Goal: Find specific page/section: Find specific page/section

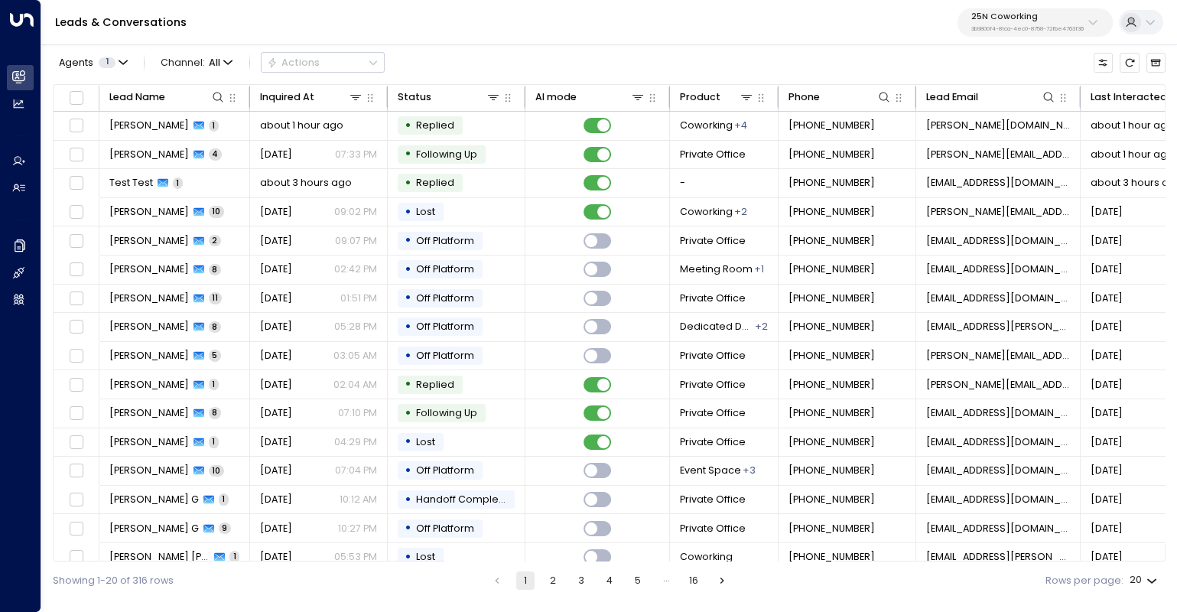
click at [1070, 21] on p "25N Coworking" at bounding box center [1027, 16] width 112 height 9
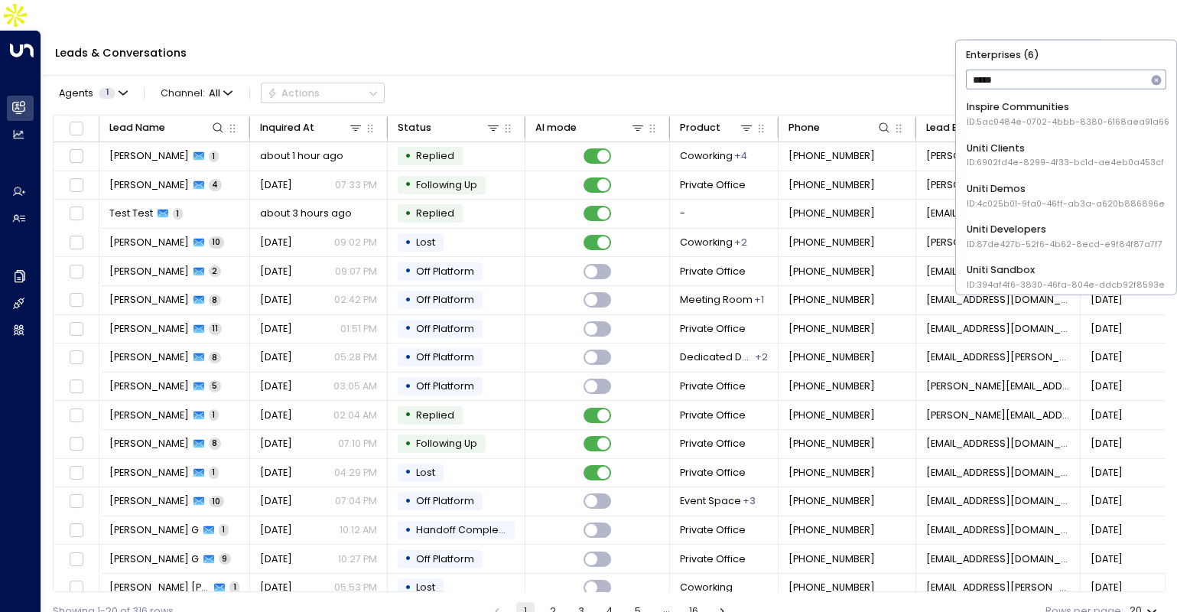
type input "*****"
click at [1012, 186] on div "Uniti Demos ID: 4c025b01-9fa0-46ff-ab3a-a620b886896e" at bounding box center [1065, 195] width 198 height 28
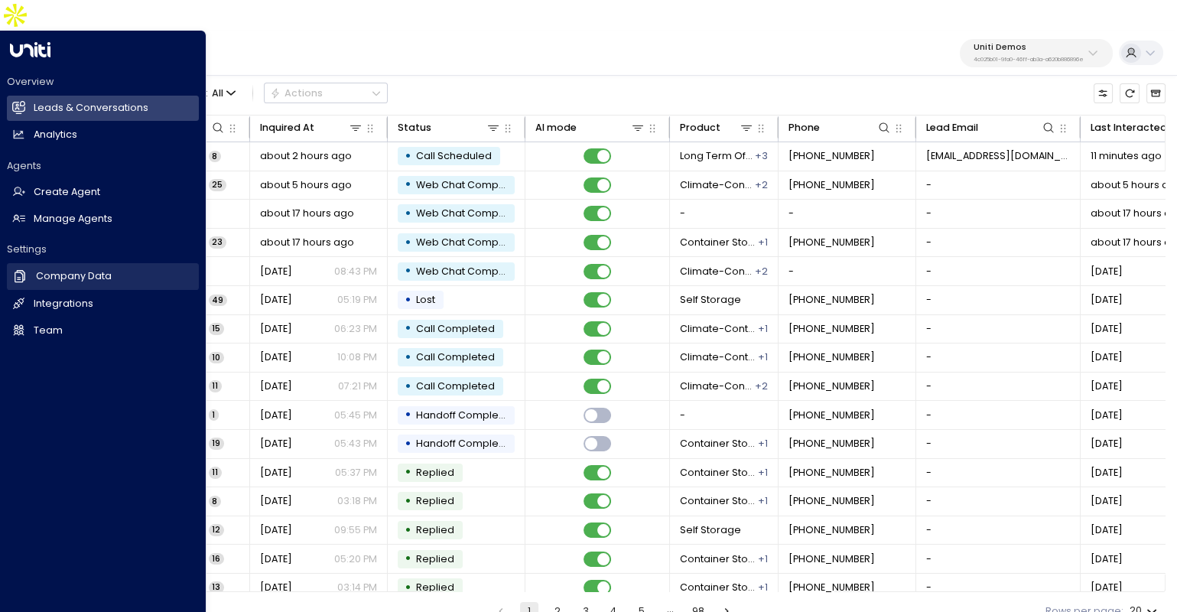
click at [89, 263] on link "Company Data Company Data" at bounding box center [103, 276] width 192 height 26
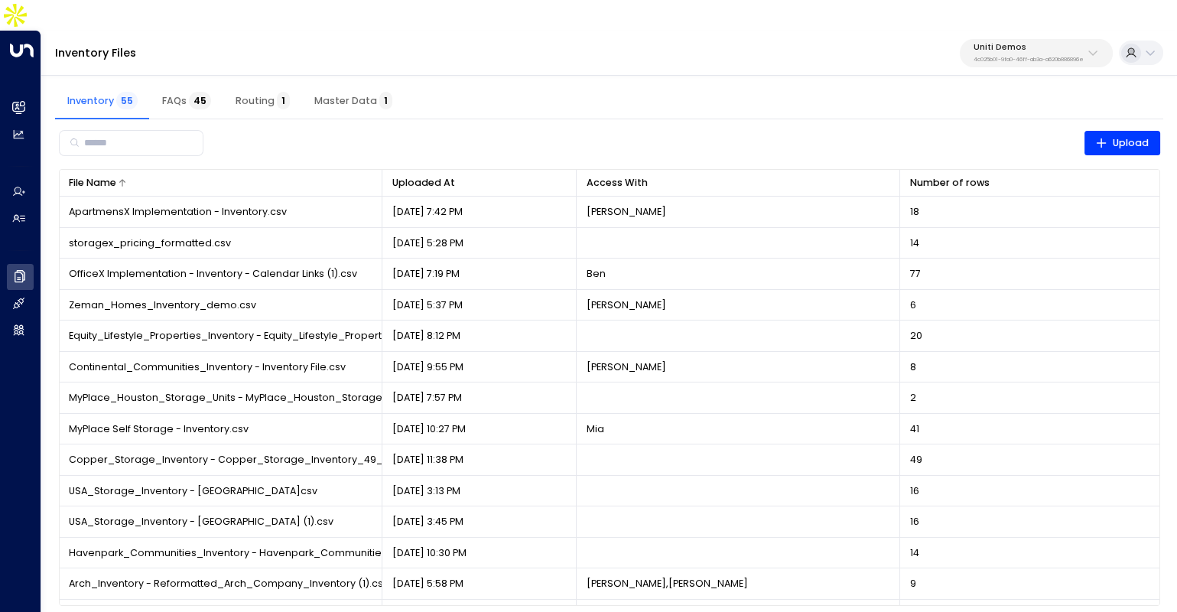
click at [180, 178] on div at bounding box center [244, 182] width 256 height 9
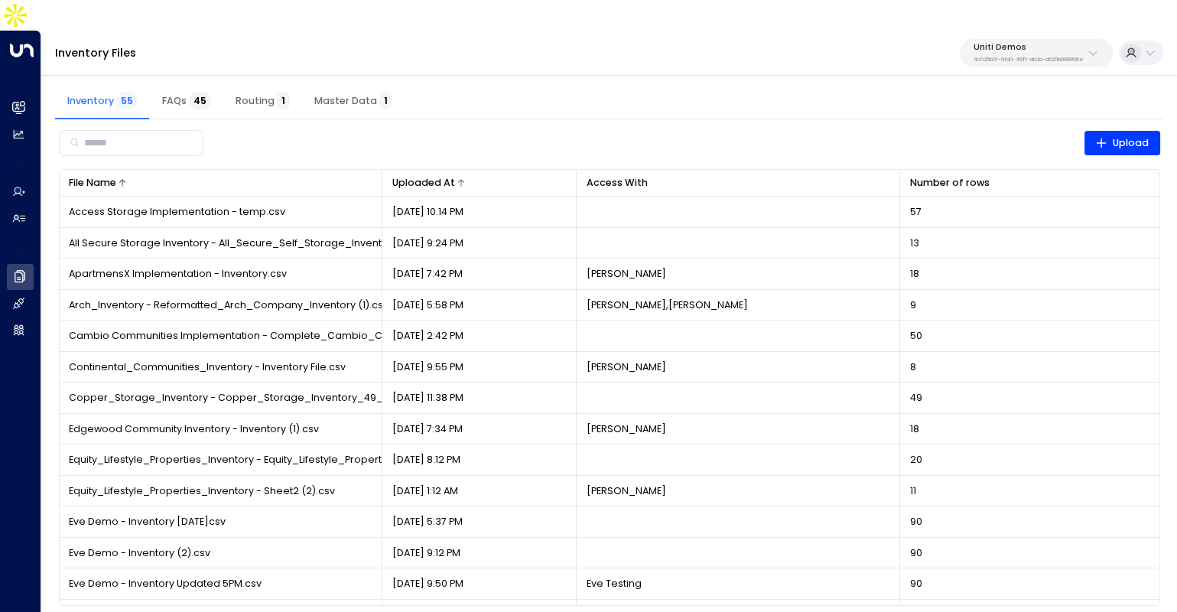
click at [461, 174] on div "Uploaded At" at bounding box center [479, 182] width 174 height 17
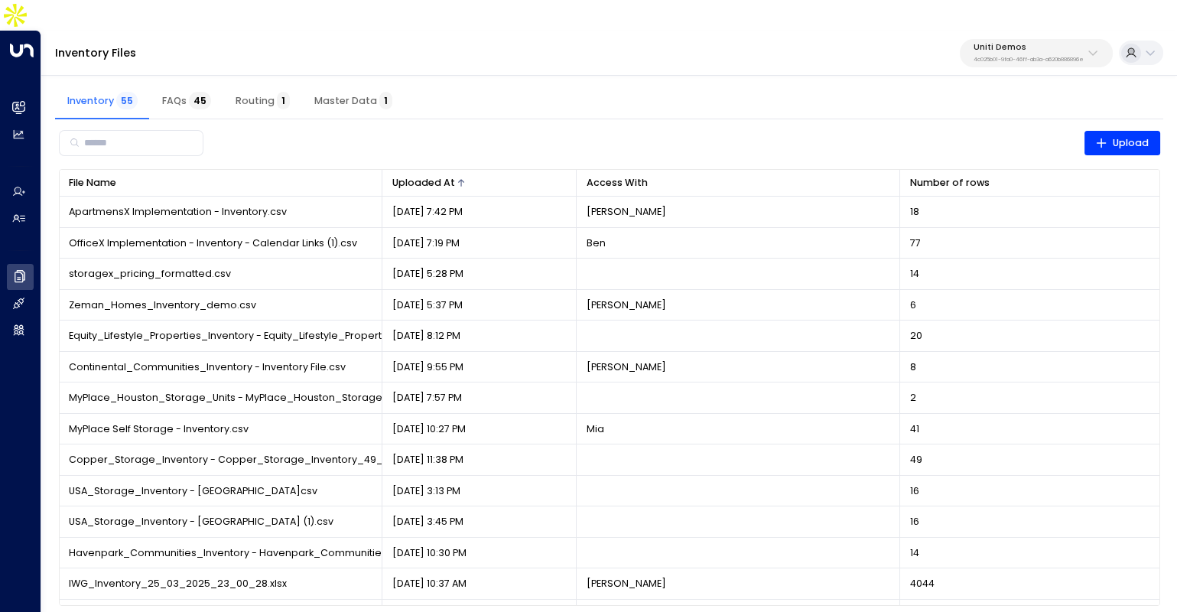
click at [460, 178] on icon at bounding box center [460, 182] width 9 height 9
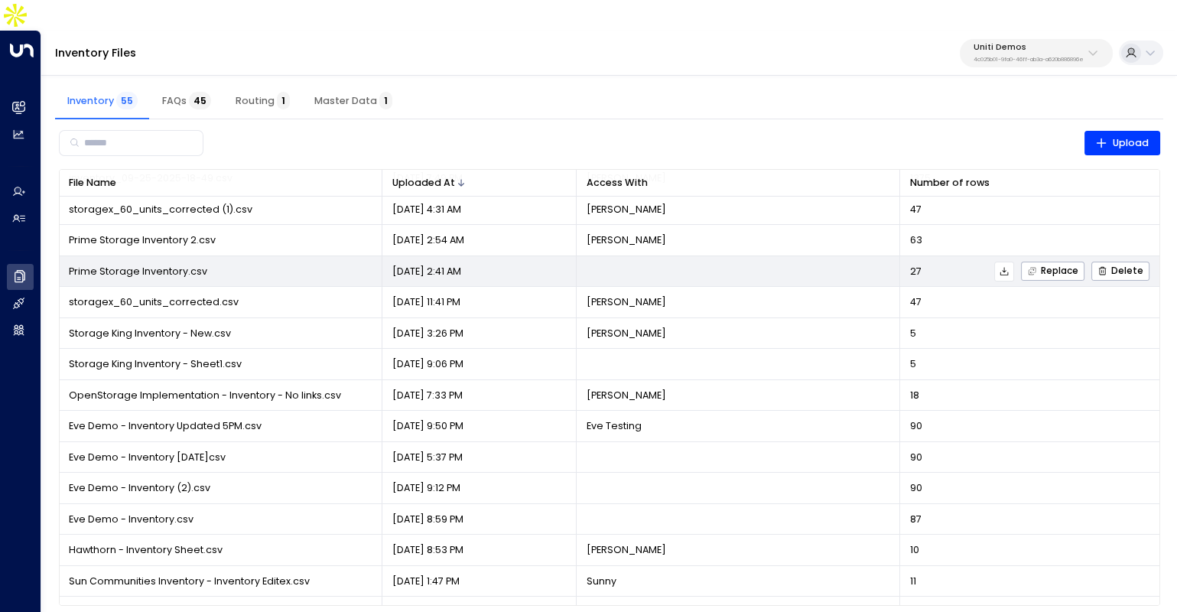
scroll to position [54, 0]
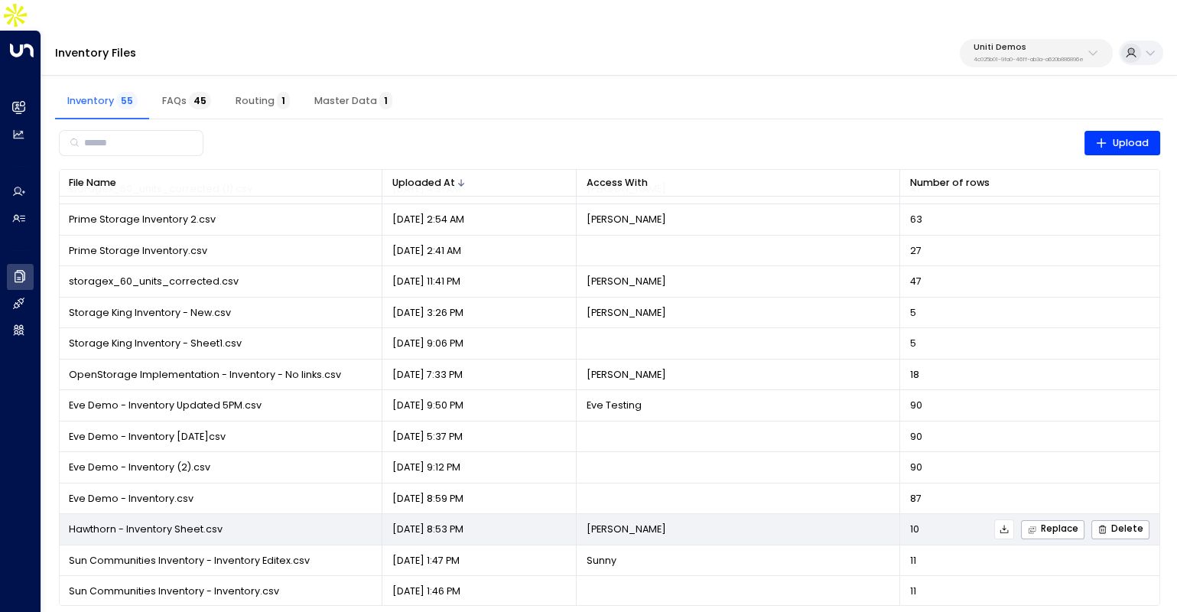
click at [682, 514] on td "[PERSON_NAME]" at bounding box center [737, 529] width 323 height 31
click at [213, 514] on td "Hawthorn - Inventory Sheet.csv" at bounding box center [221, 529] width 323 height 31
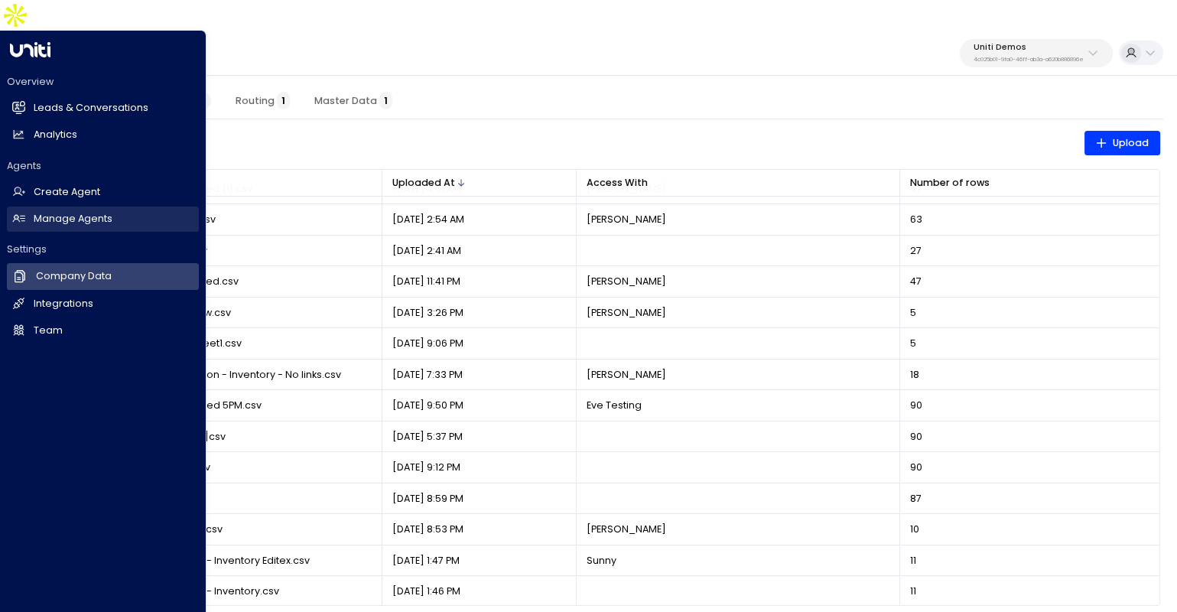
click at [29, 206] on link "Manage Agents Manage Agents" at bounding box center [103, 218] width 192 height 25
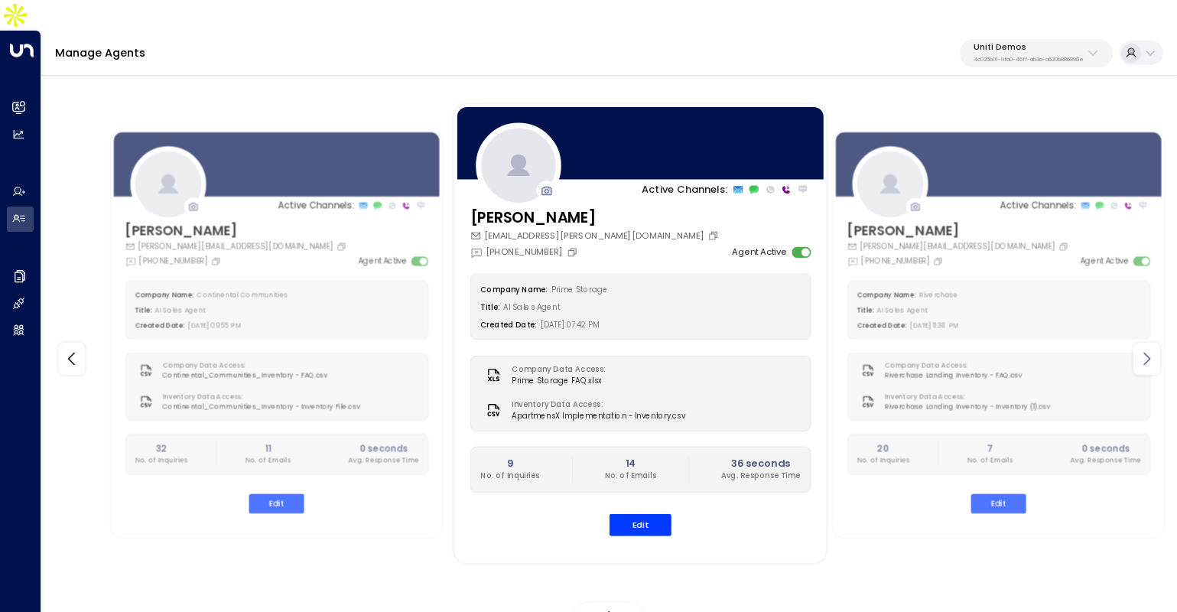
click at [1140, 349] on icon at bounding box center [1146, 358] width 18 height 18
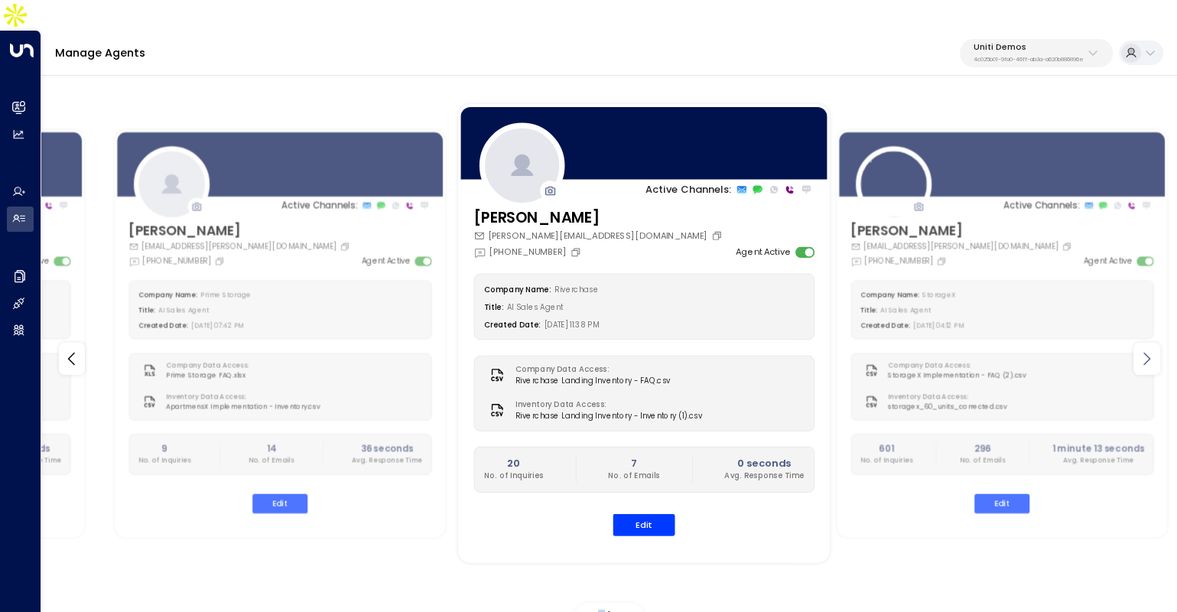
click at [1140, 349] on icon at bounding box center [1146, 358] width 18 height 18
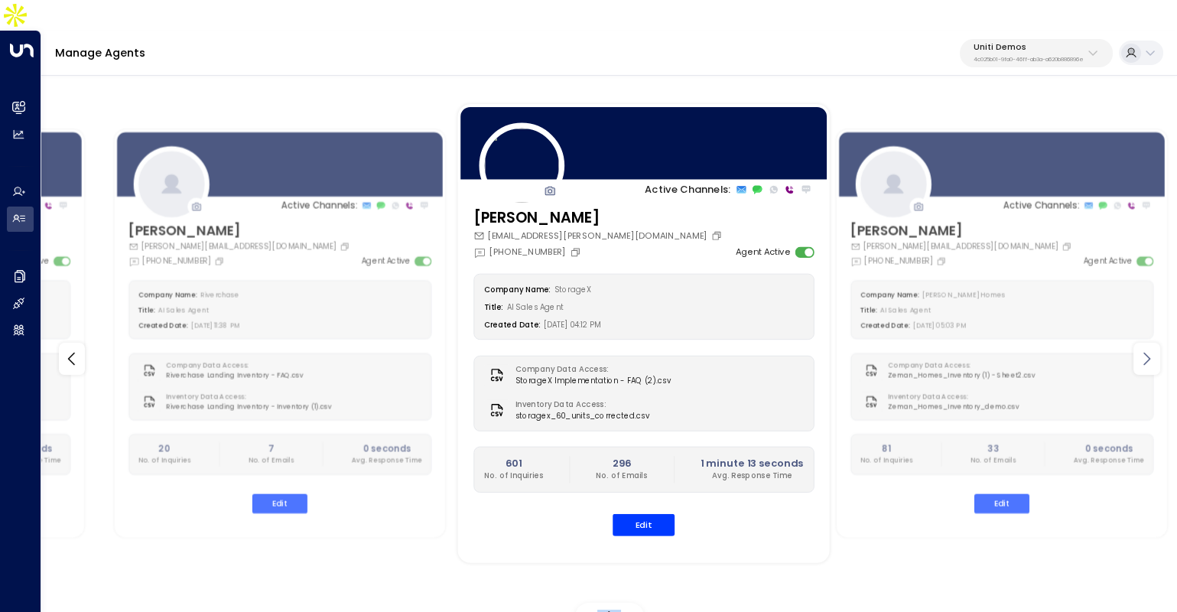
click at [1140, 349] on icon at bounding box center [1146, 358] width 18 height 18
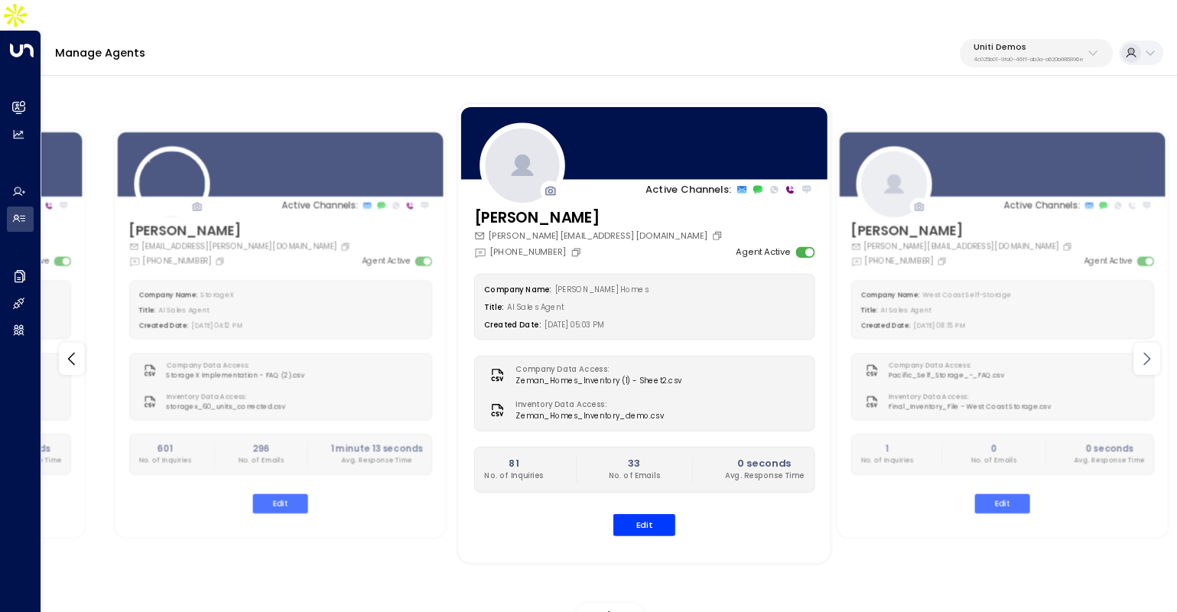
click at [1140, 349] on icon at bounding box center [1146, 358] width 18 height 18
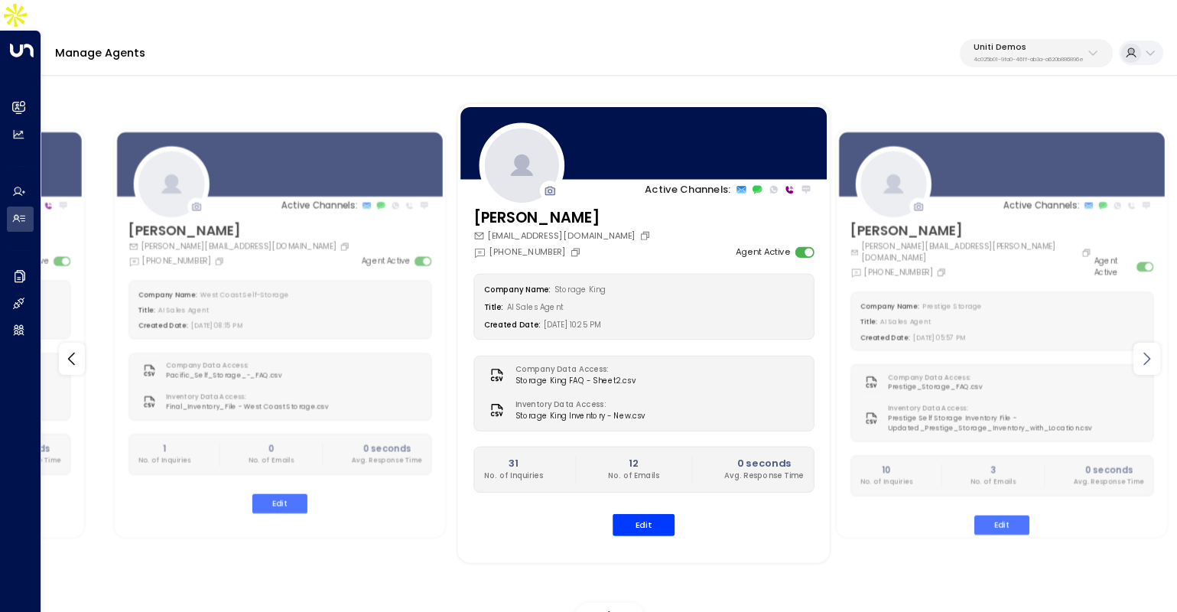
click at [1140, 349] on icon at bounding box center [1146, 358] width 18 height 18
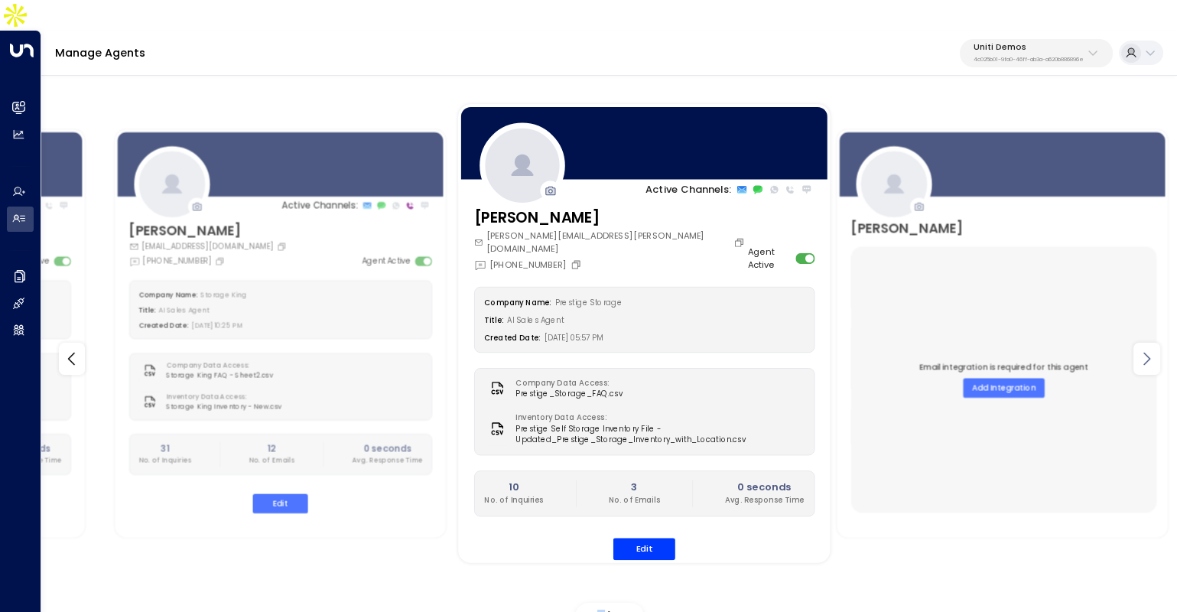
click at [1140, 349] on icon at bounding box center [1146, 358] width 18 height 18
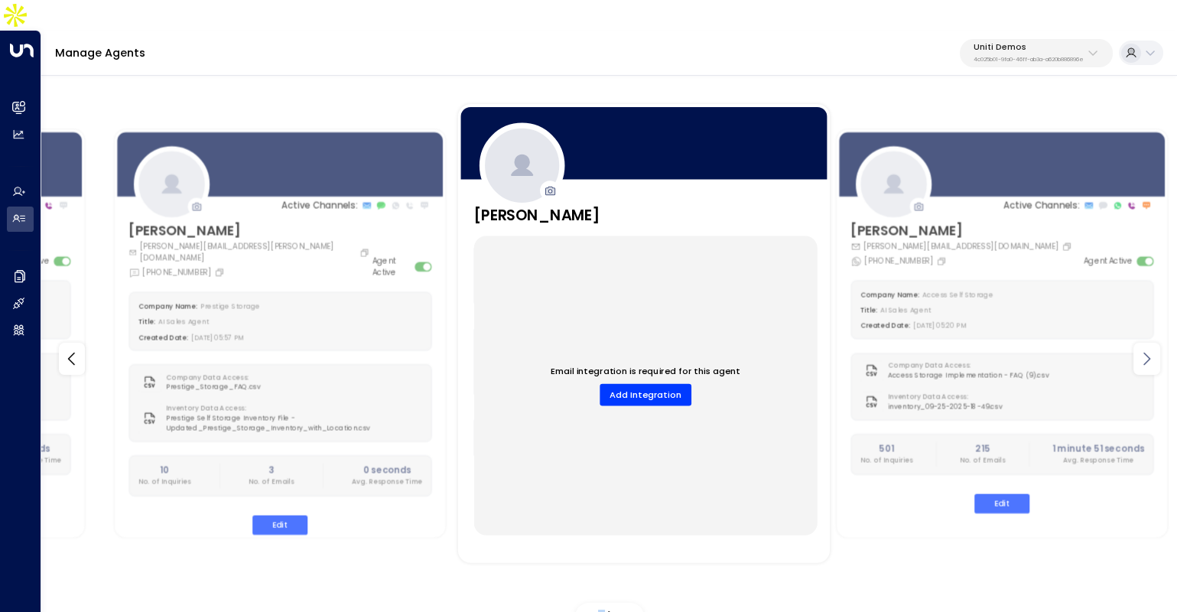
click at [1137, 349] on icon at bounding box center [1146, 358] width 18 height 18
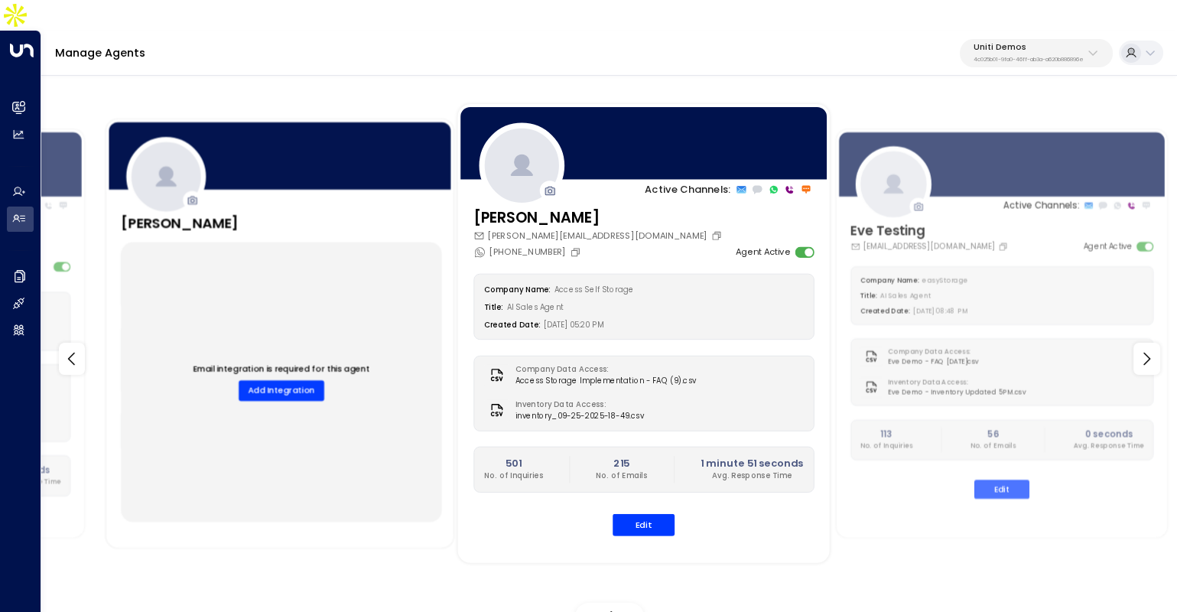
click at [257, 260] on div "Email integration is required for this agent Add Integration" at bounding box center [281, 382] width 321 height 280
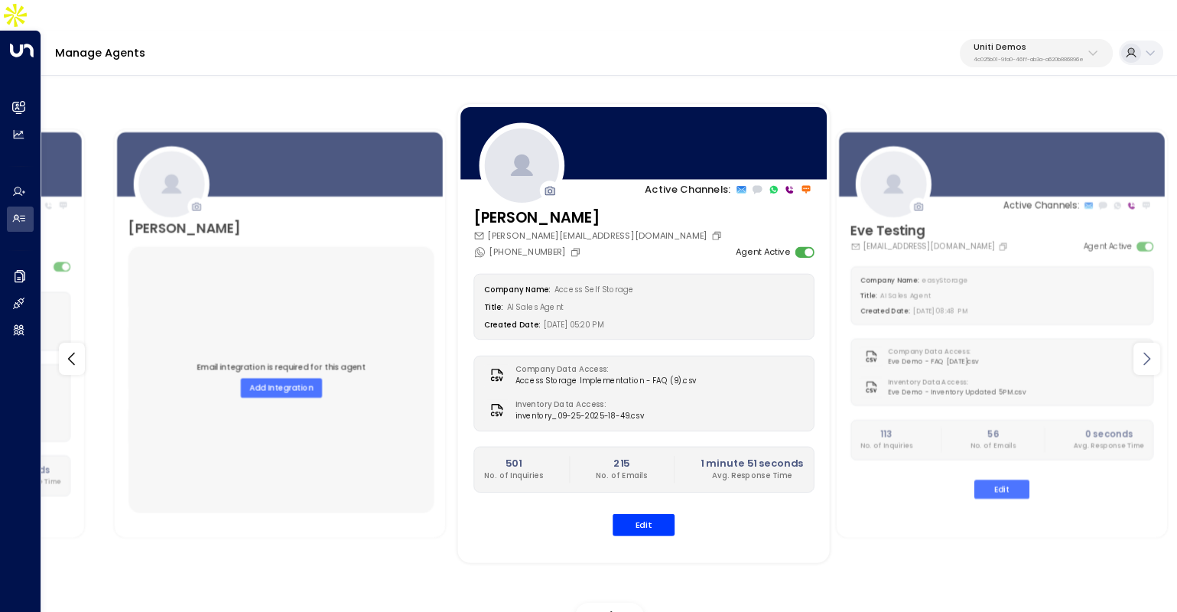
click at [1144, 349] on icon at bounding box center [1146, 358] width 18 height 18
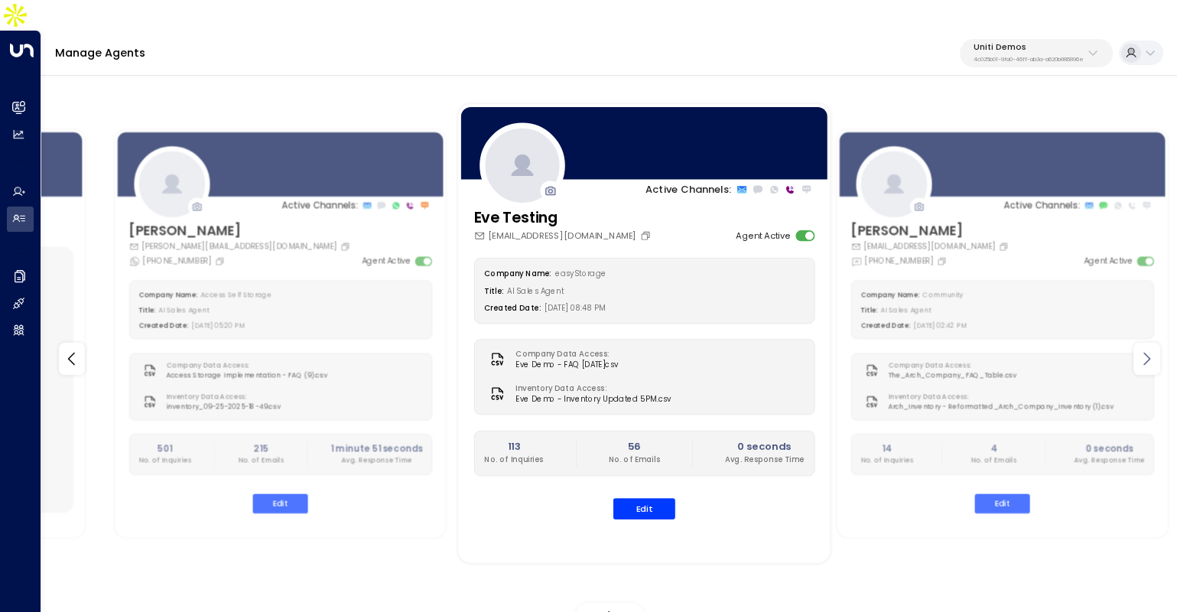
click at [1144, 349] on icon at bounding box center [1146, 358] width 18 height 18
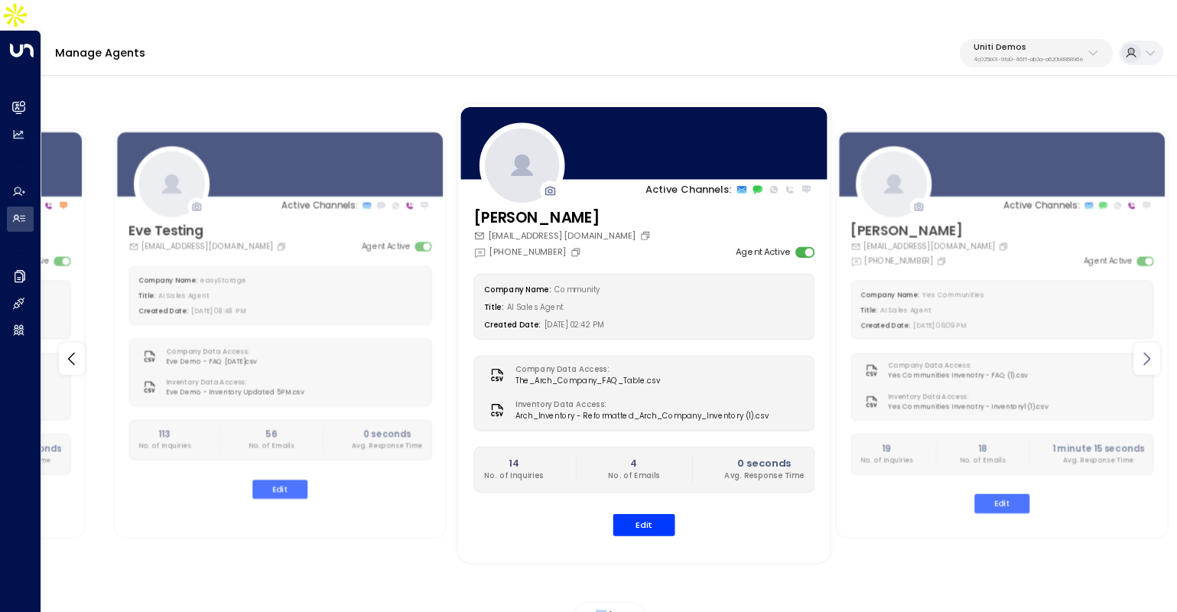
click at [1144, 349] on icon at bounding box center [1146, 358] width 18 height 18
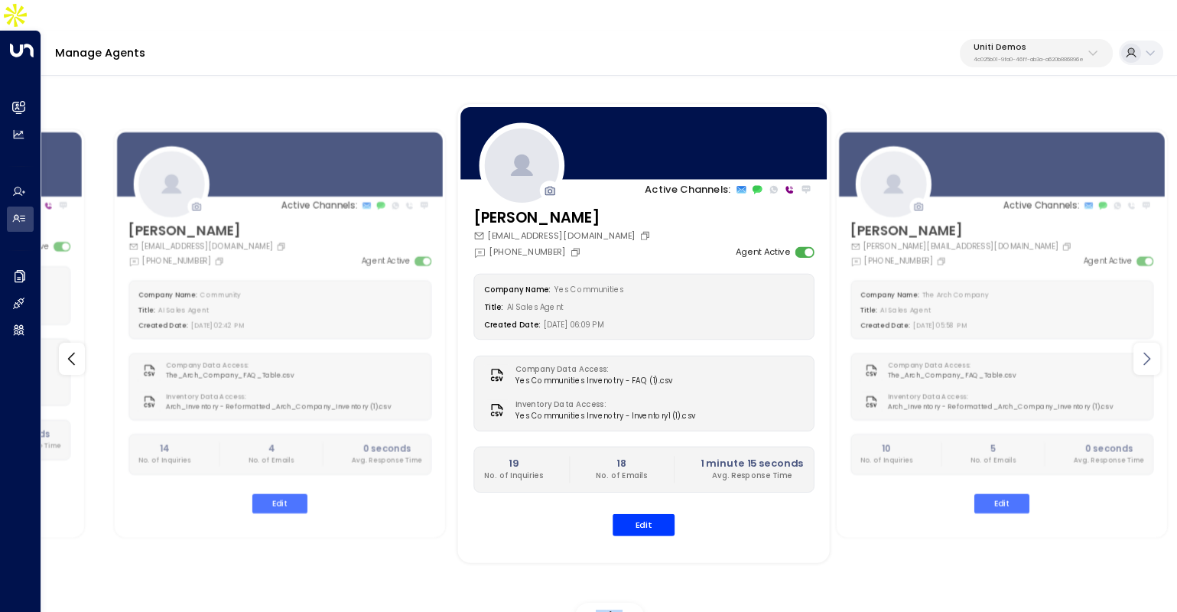
click at [1144, 349] on icon at bounding box center [1146, 358] width 18 height 18
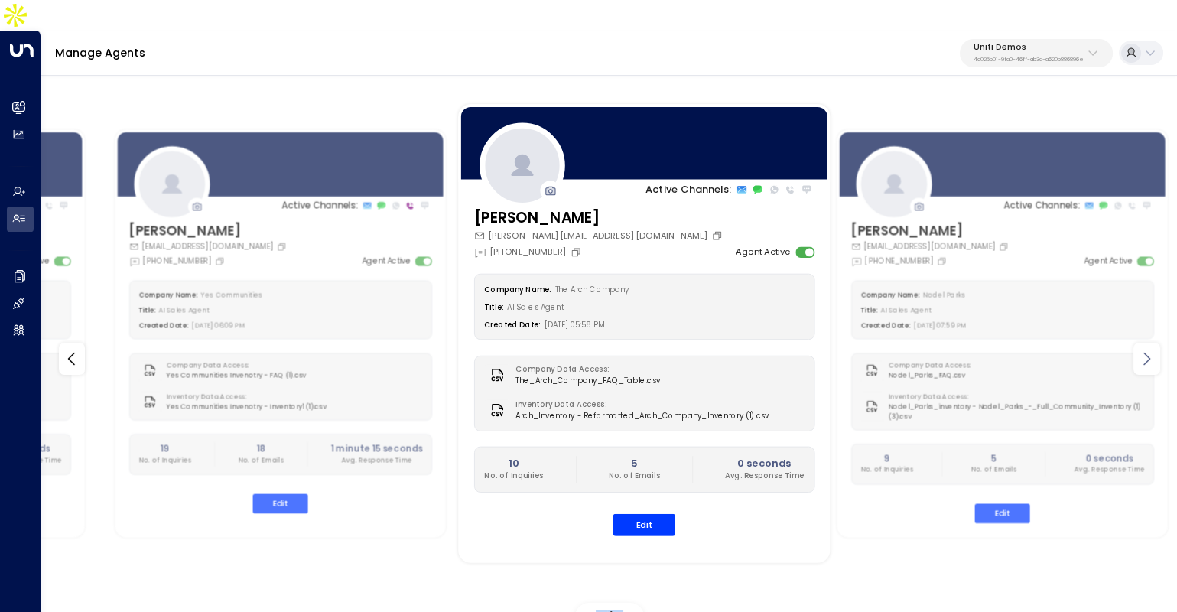
click at [1144, 349] on icon at bounding box center [1146, 358] width 18 height 18
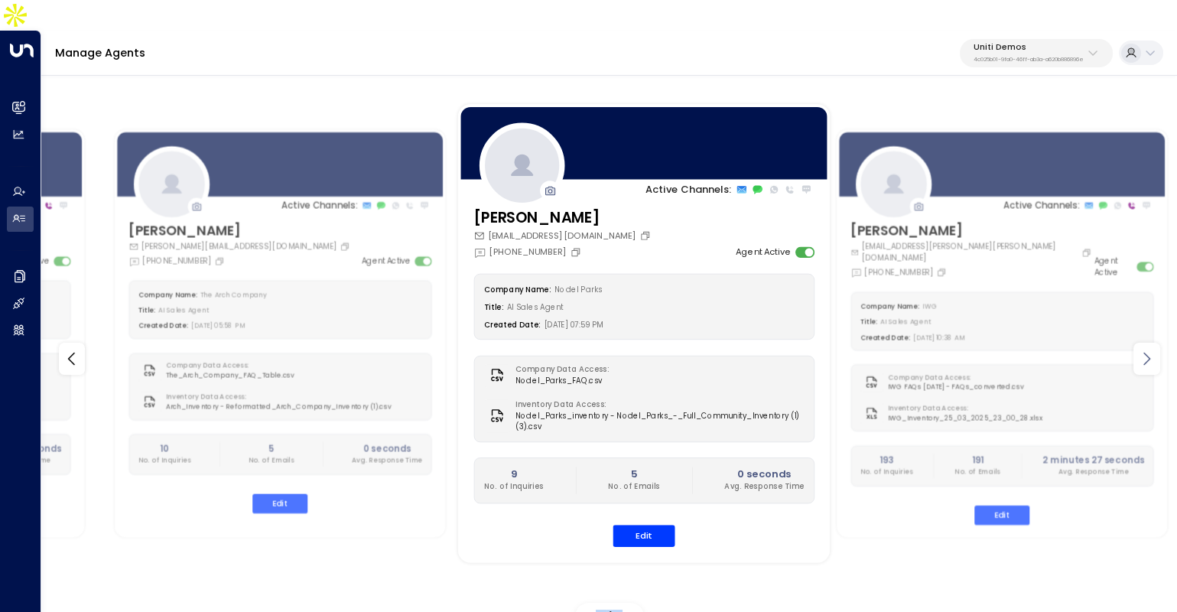
click at [1144, 349] on icon at bounding box center [1146, 358] width 18 height 18
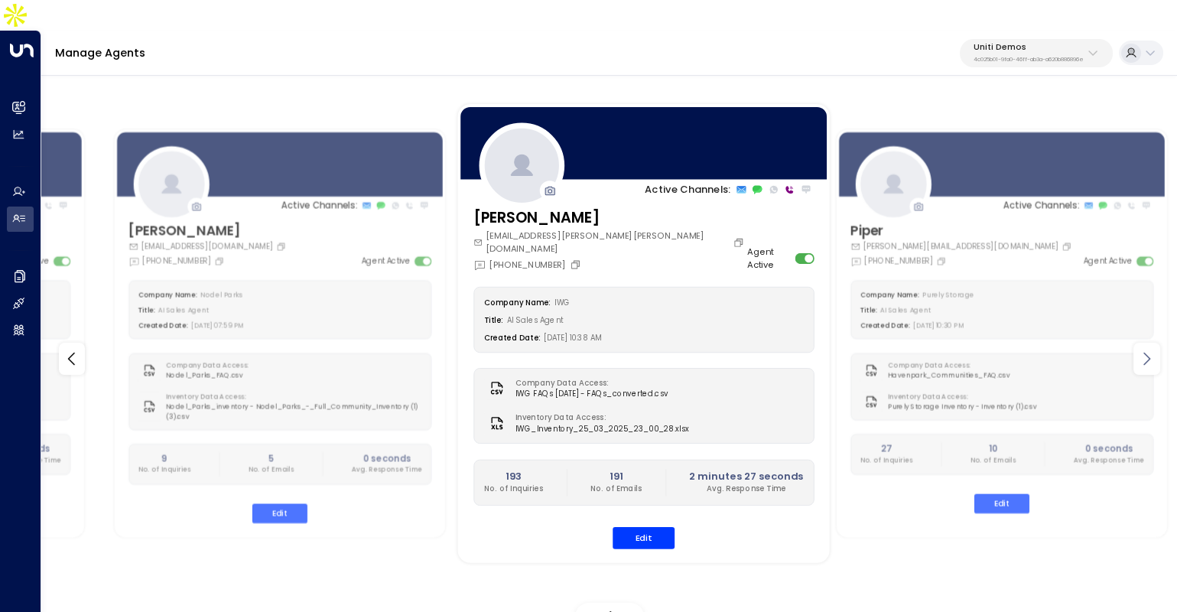
click at [1144, 349] on icon at bounding box center [1146, 358] width 18 height 18
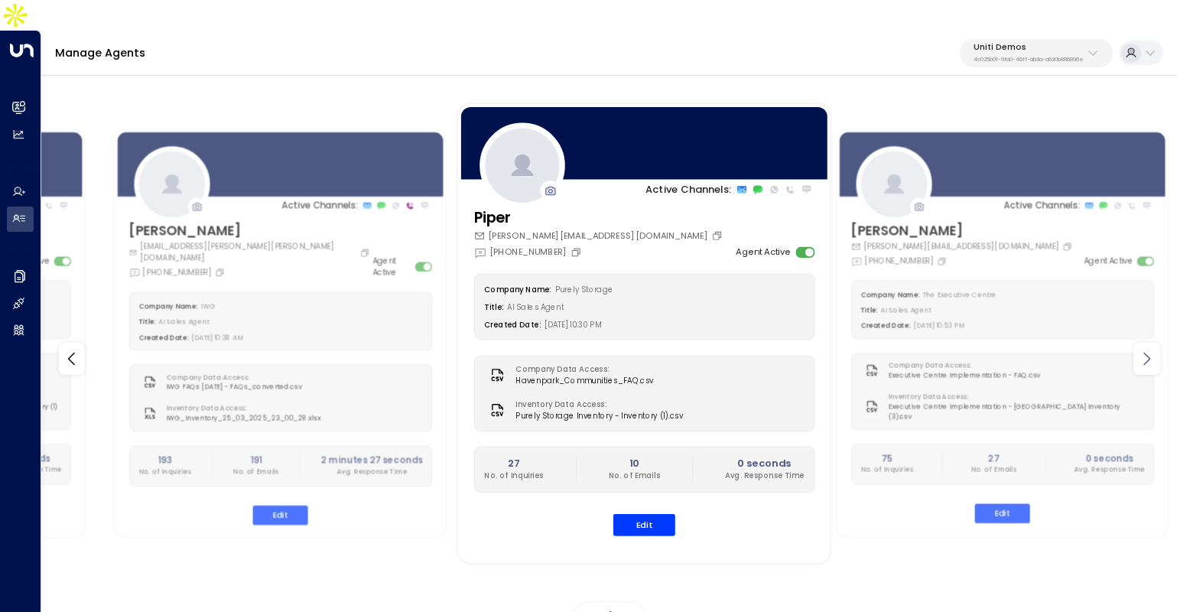
click at [1144, 349] on icon at bounding box center [1146, 358] width 18 height 18
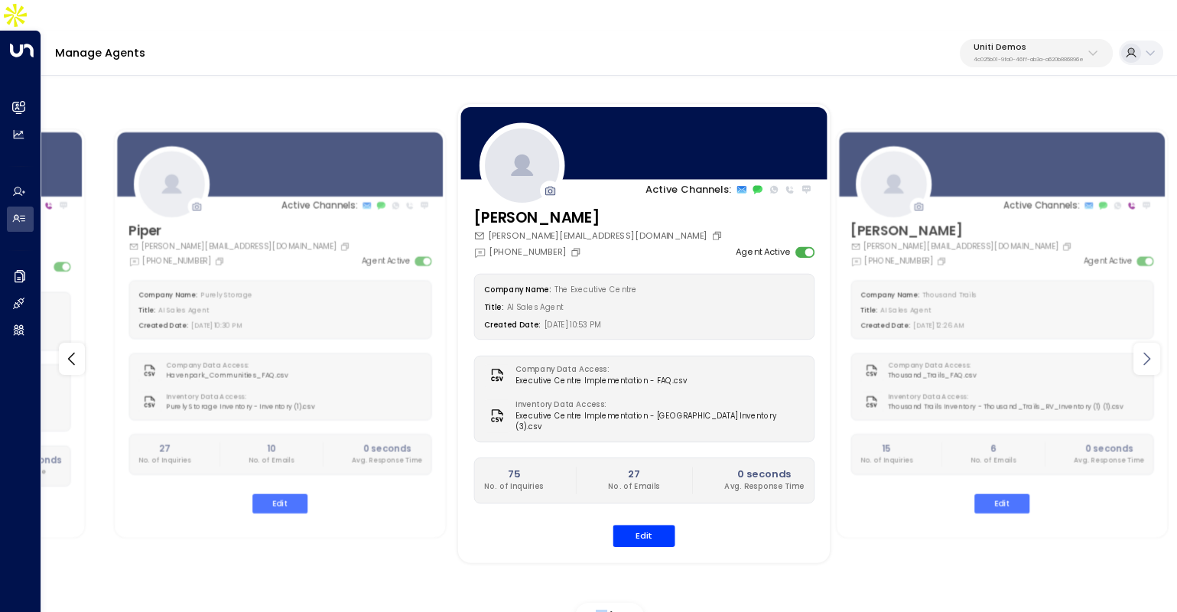
click at [1144, 349] on icon at bounding box center [1146, 358] width 18 height 18
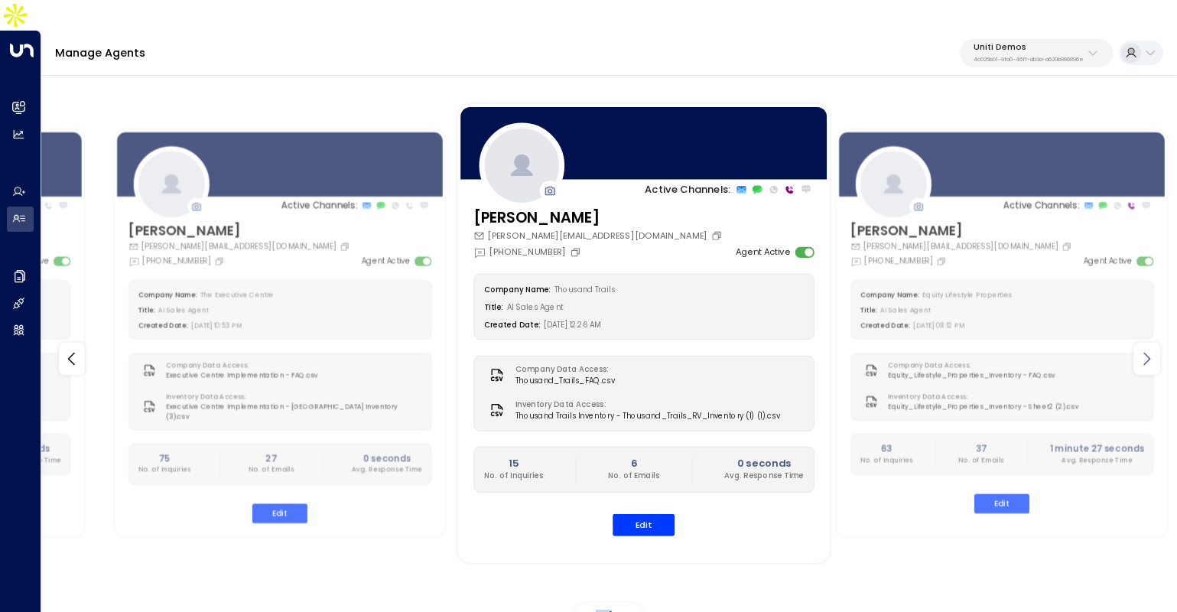
click at [1144, 349] on icon at bounding box center [1146, 358] width 18 height 18
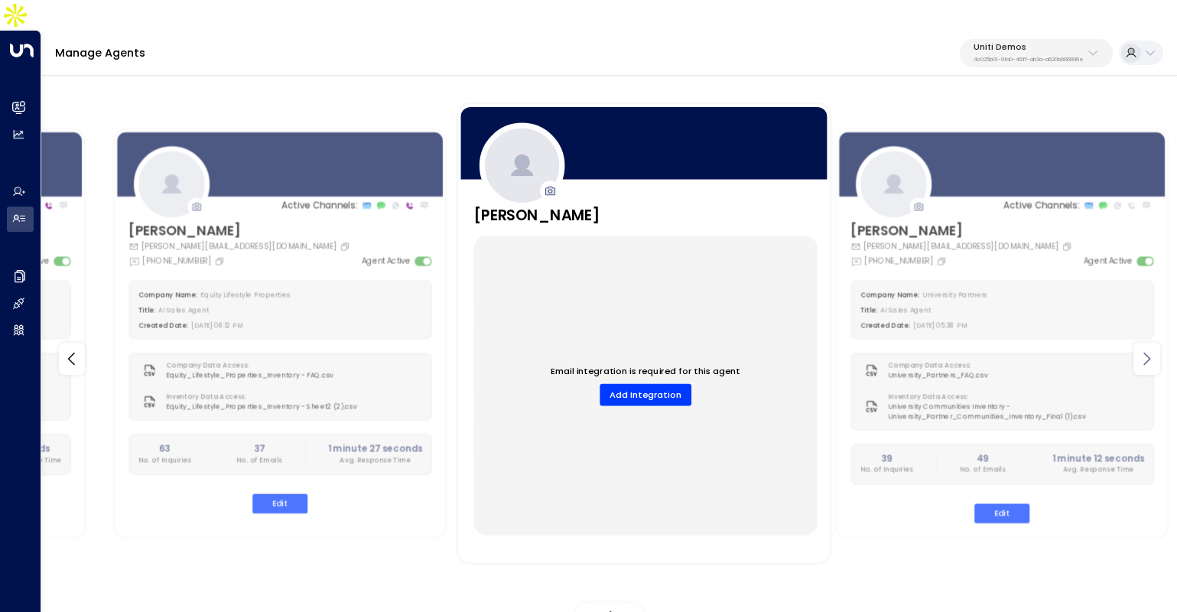
click at [1144, 349] on icon at bounding box center [1146, 358] width 18 height 18
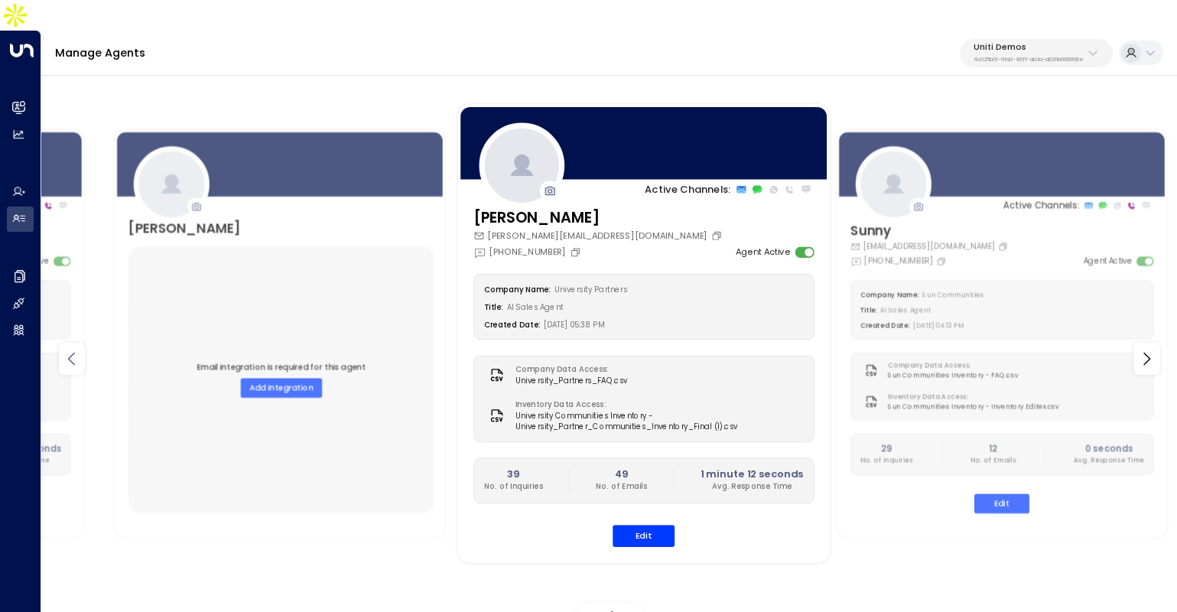
click at [69, 352] on icon at bounding box center [71, 358] width 7 height 13
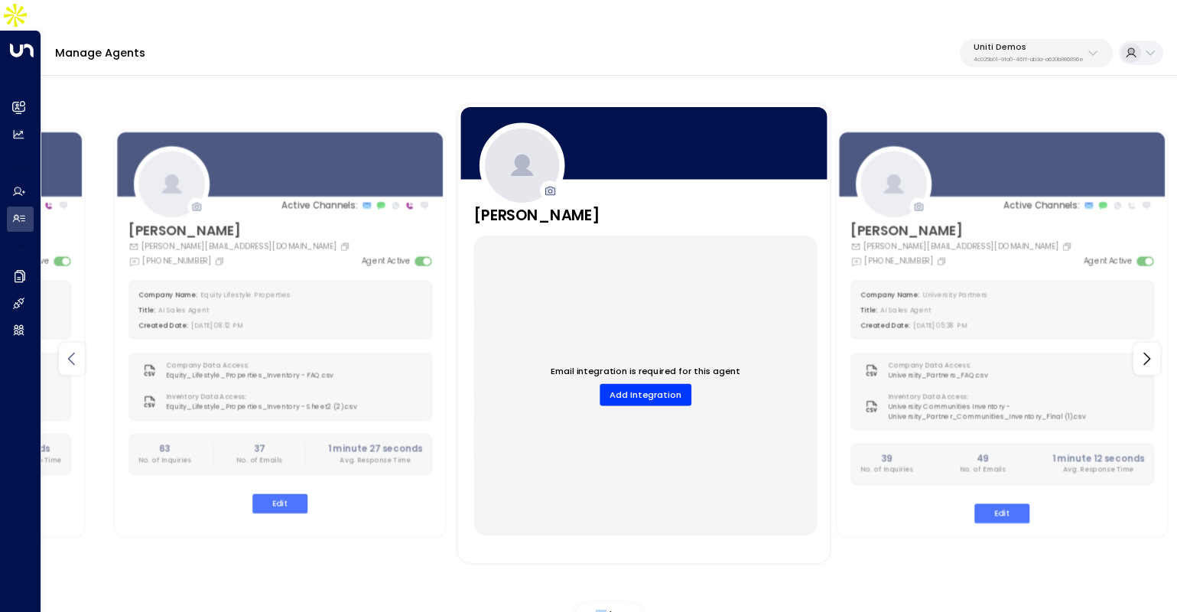
click at [69, 352] on icon at bounding box center [71, 358] width 7 height 13
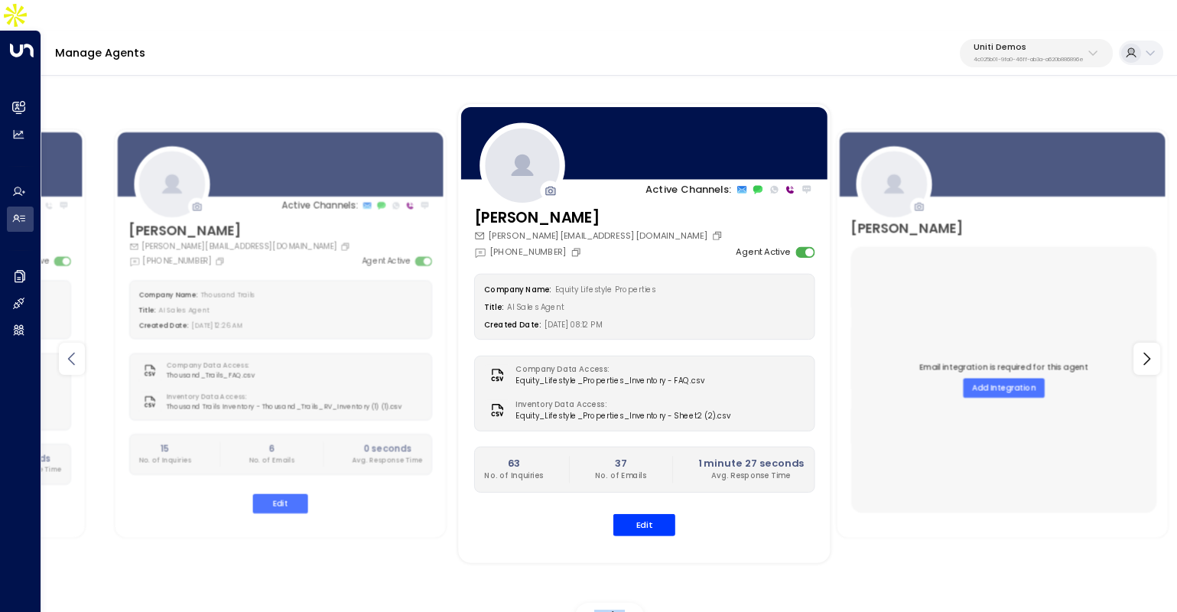
click at [69, 352] on icon at bounding box center [71, 358] width 7 height 13
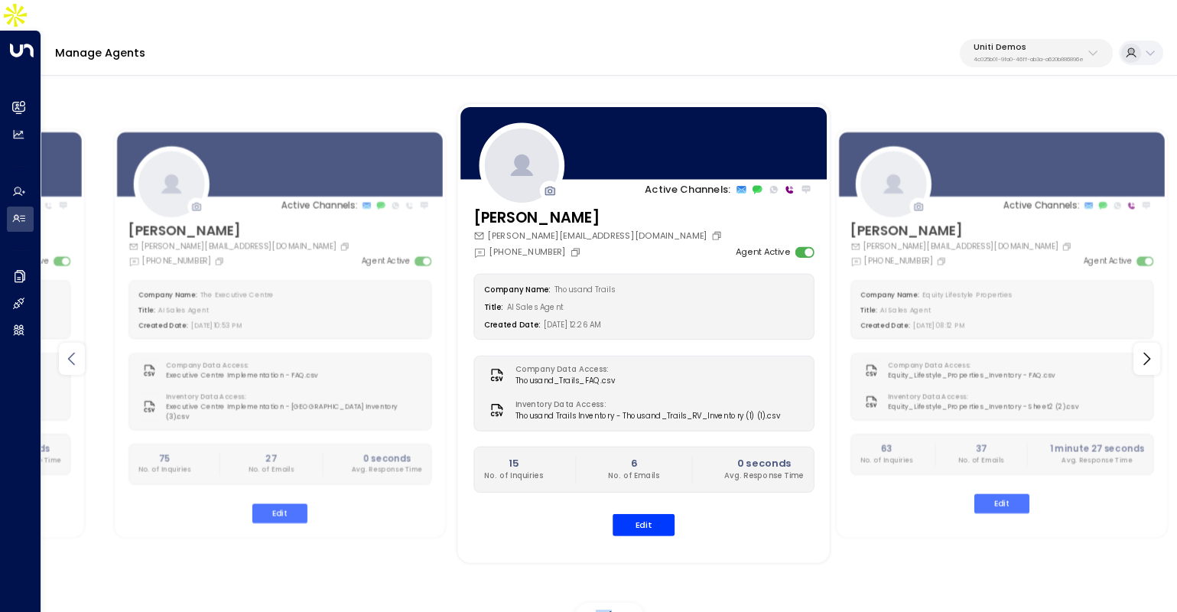
click at [69, 352] on icon at bounding box center [71, 358] width 7 height 13
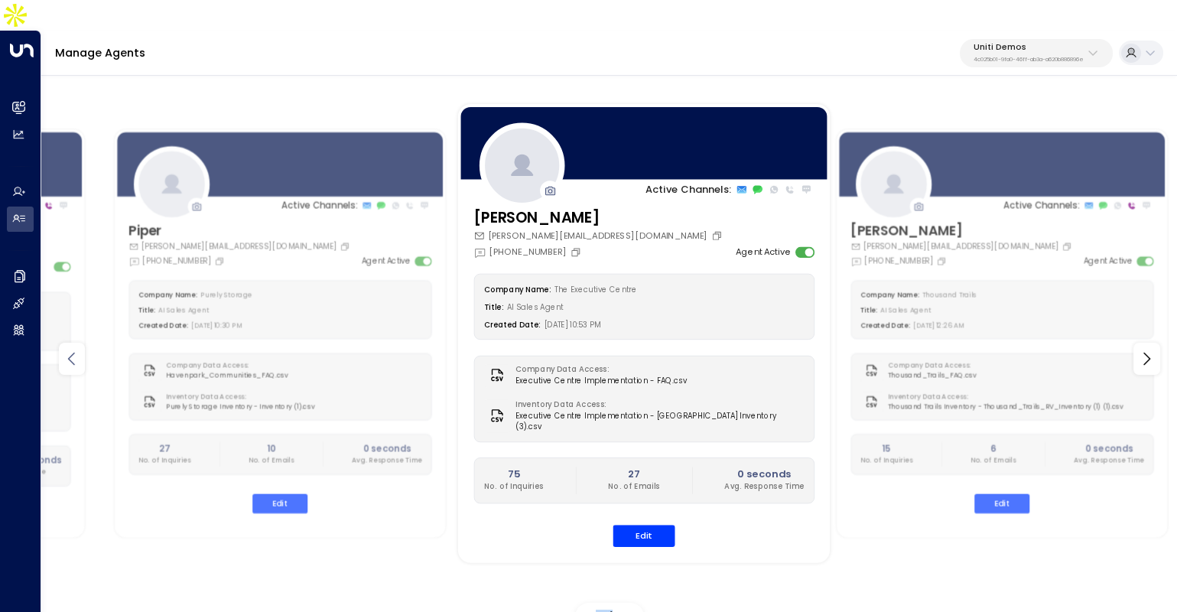
click at [69, 352] on icon at bounding box center [71, 358] width 7 height 13
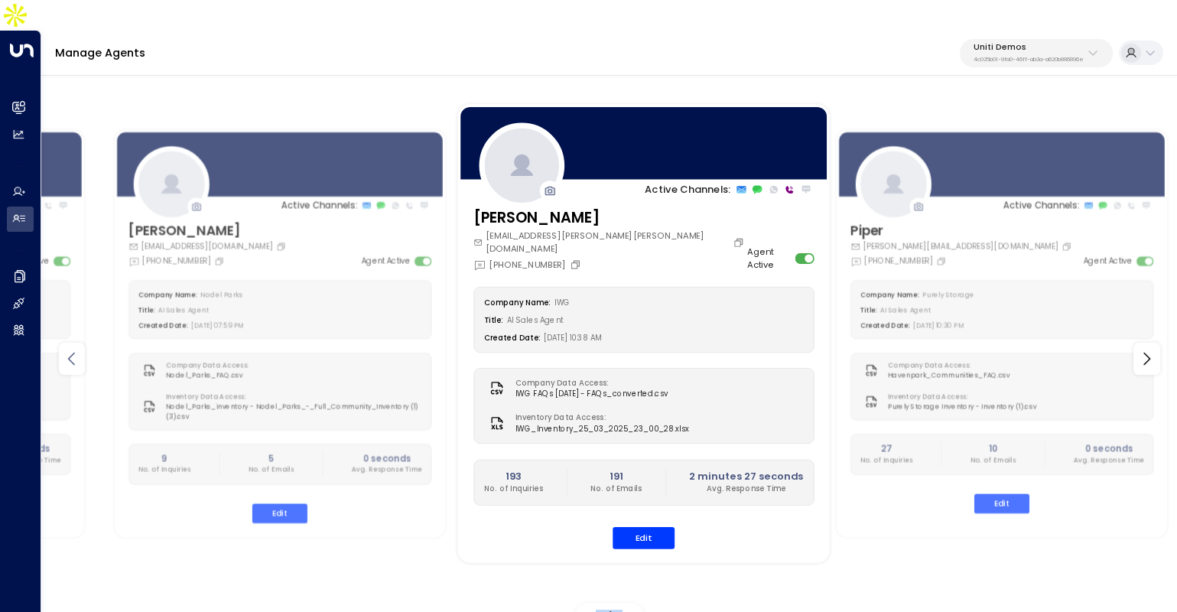
click at [69, 352] on icon at bounding box center [71, 358] width 7 height 13
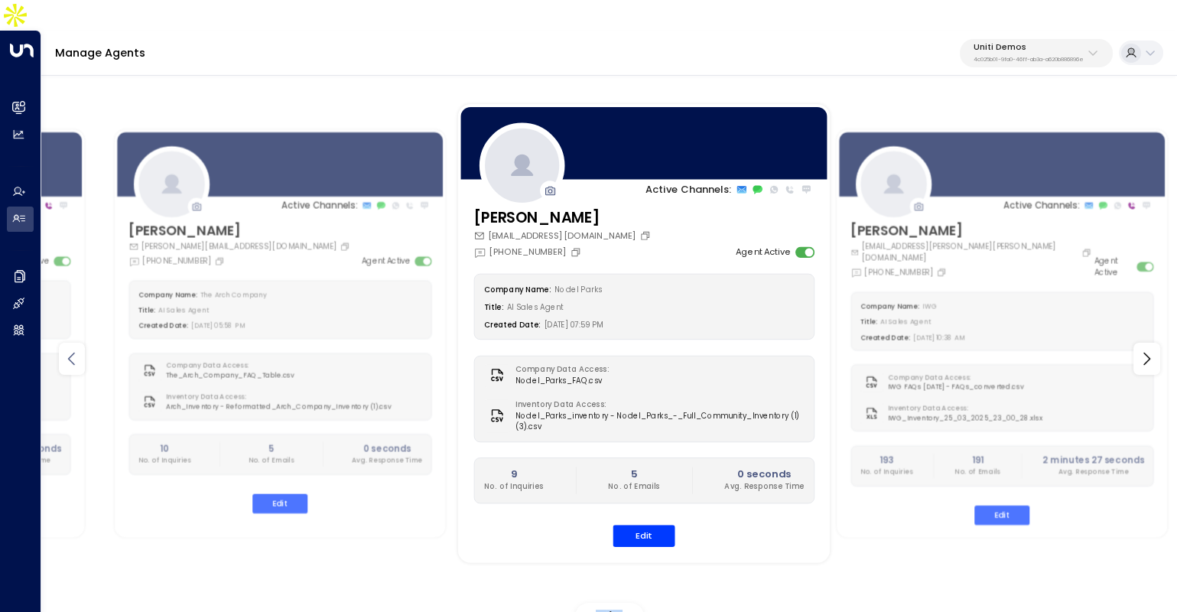
click at [69, 352] on icon at bounding box center [71, 358] width 7 height 13
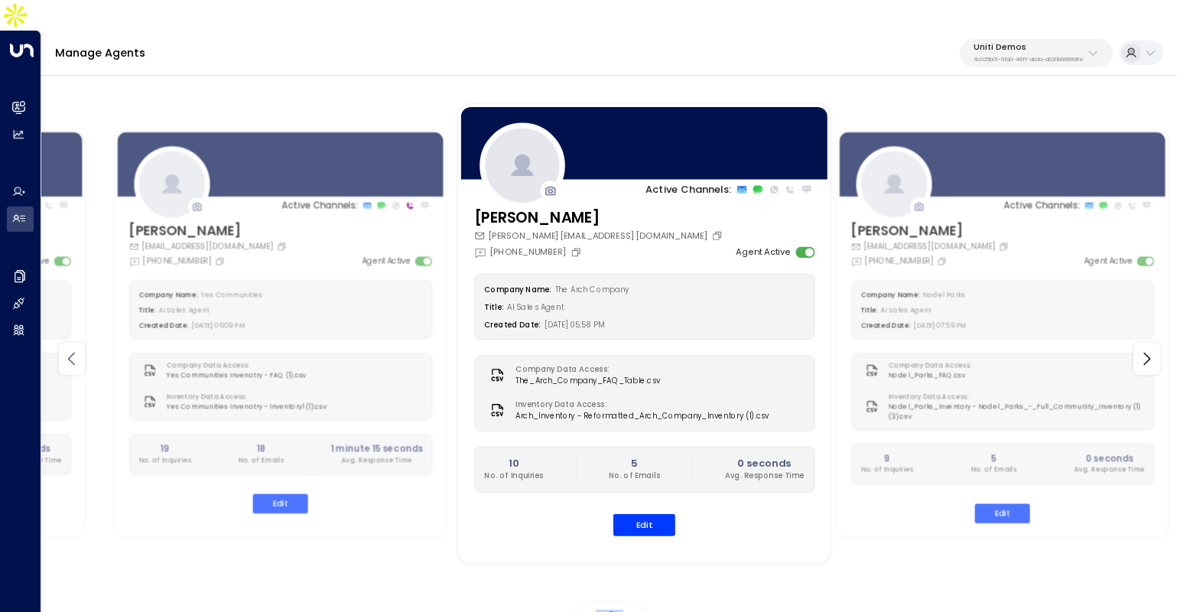
click at [69, 352] on icon at bounding box center [71, 358] width 7 height 13
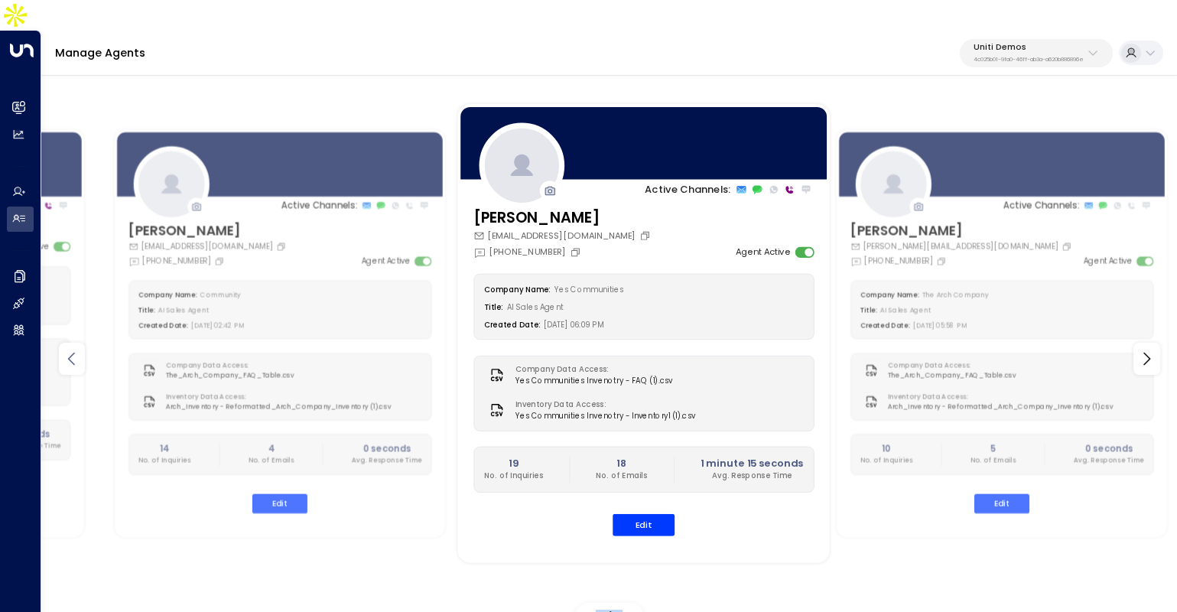
click at [69, 352] on icon at bounding box center [71, 358] width 7 height 13
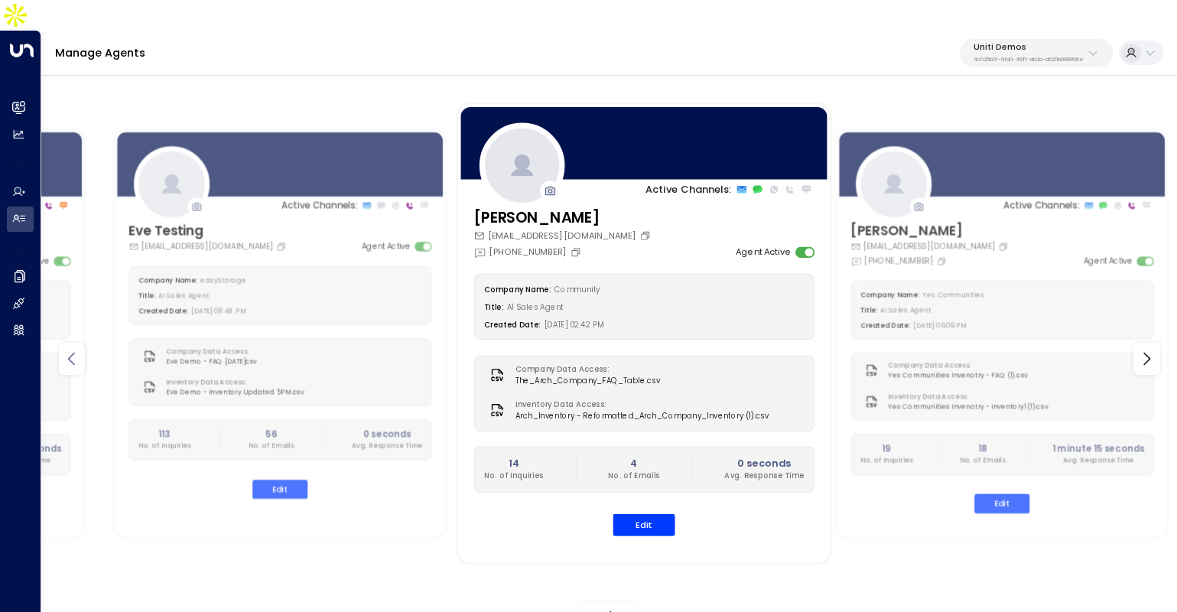
click at [69, 352] on icon at bounding box center [71, 358] width 7 height 13
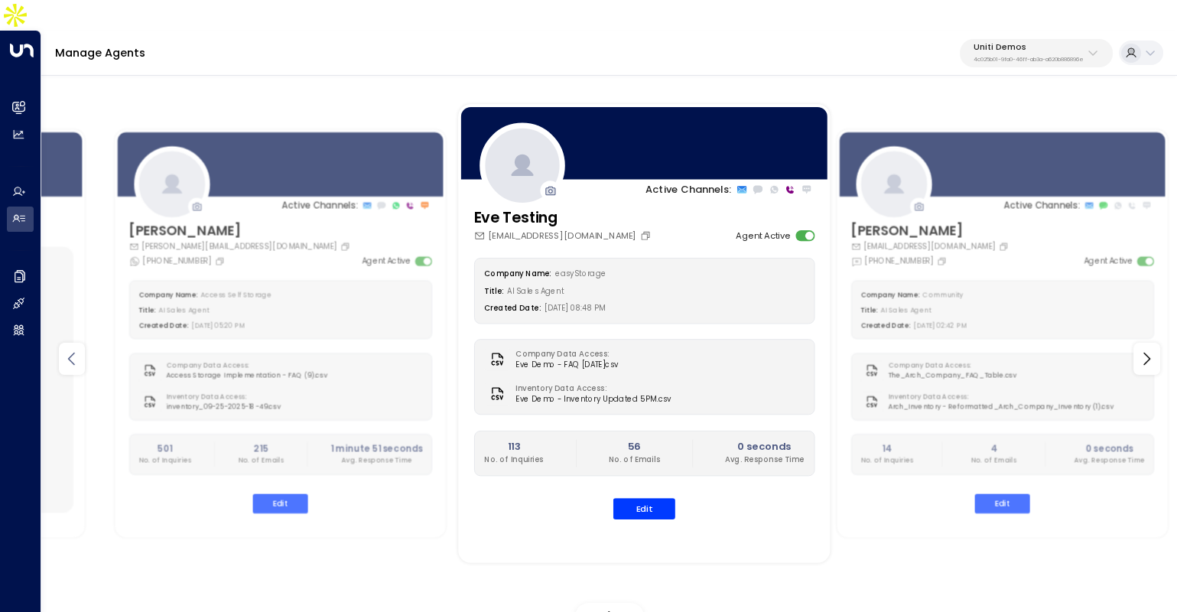
click at [69, 352] on icon at bounding box center [71, 358] width 7 height 13
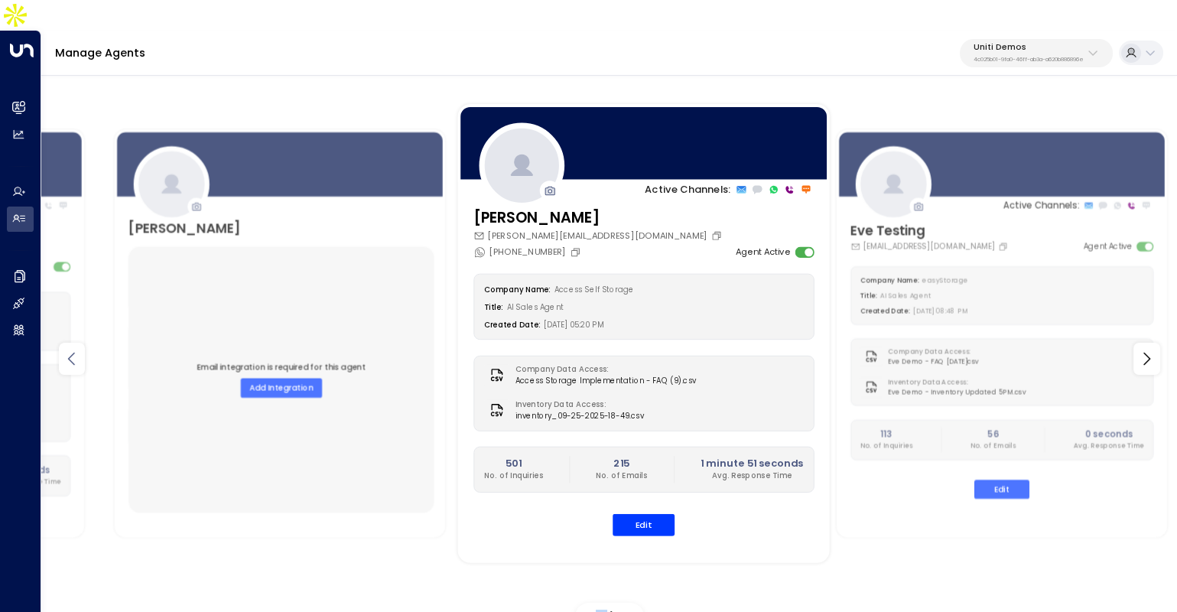
click at [69, 352] on icon at bounding box center [71, 358] width 7 height 13
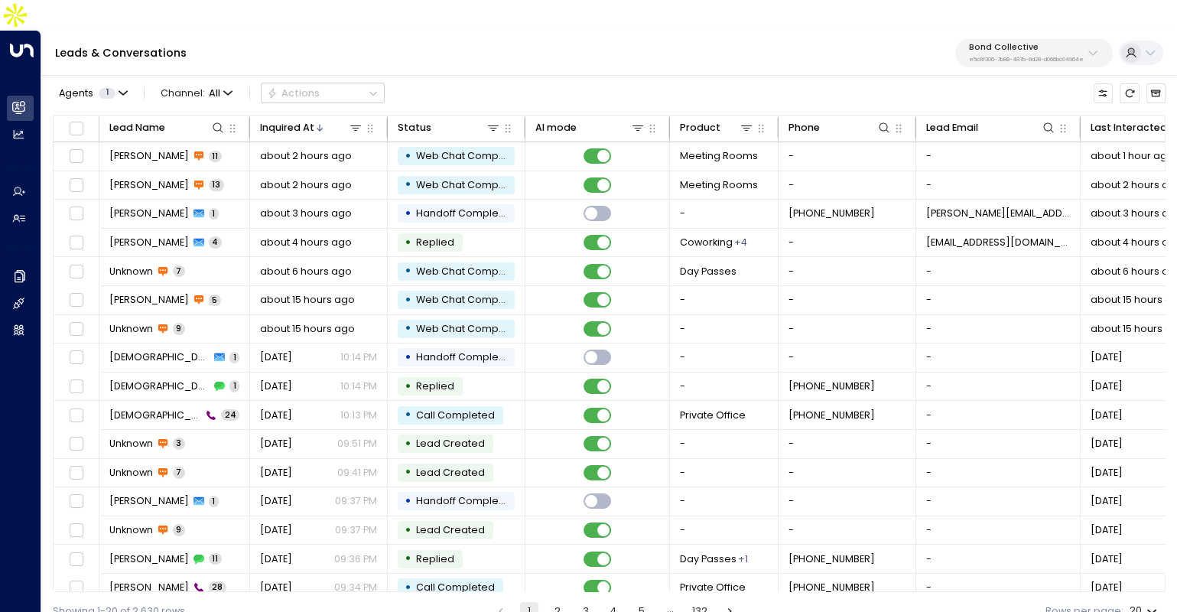
scroll to position [29, 0]
